Goal: Navigation & Orientation: Find specific page/section

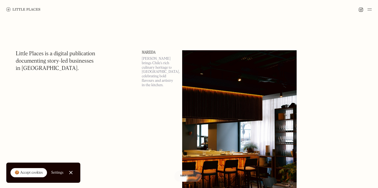
click at [73, 174] on link "Close Cookie Popup" at bounding box center [71, 173] width 10 height 10
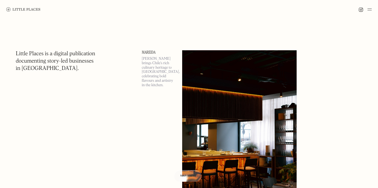
click at [26, 9] on img at bounding box center [23, 9] width 34 height 4
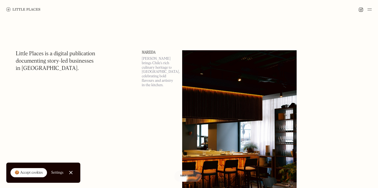
click at [367, 9] on img at bounding box center [369, 9] width 4 height 6
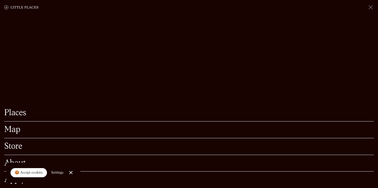
click at [81, 129] on link "Map" at bounding box center [188, 130] width 369 height 8
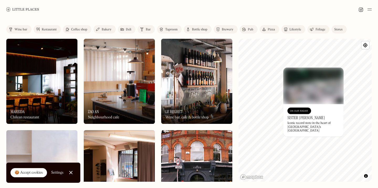
click at [312, 122] on div "© Mapbox © OpenStreetMap Improve this map On Our Radar Sister Ray Iconic record…" at bounding box center [304, 110] width 133 height 143
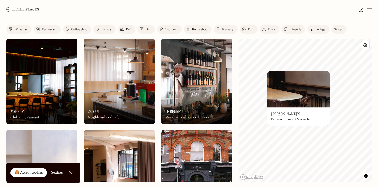
click at [292, 99] on img at bounding box center [298, 89] width 63 height 37
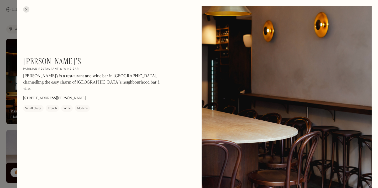
click at [50, 60] on h1 "[PERSON_NAME]'s" at bounding box center [52, 61] width 58 height 10
